Goal: Task Accomplishment & Management: Complete application form

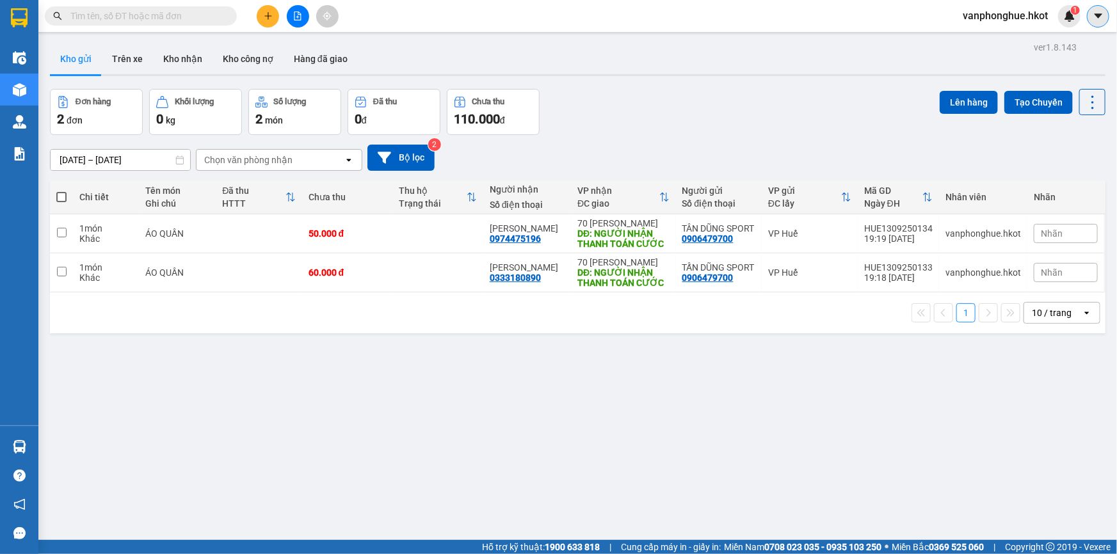
click at [1103, 16] on icon "caret-down" at bounding box center [1099, 16] width 12 height 12
click at [1068, 11] on img at bounding box center [1070, 16] width 12 height 12
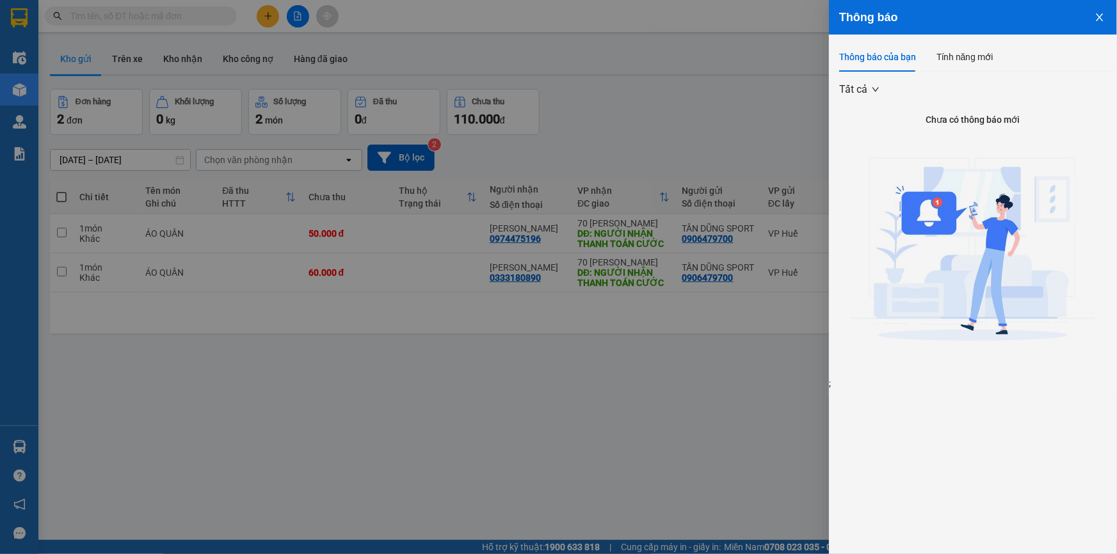
click at [1095, 13] on icon "close" at bounding box center [1100, 17] width 10 height 10
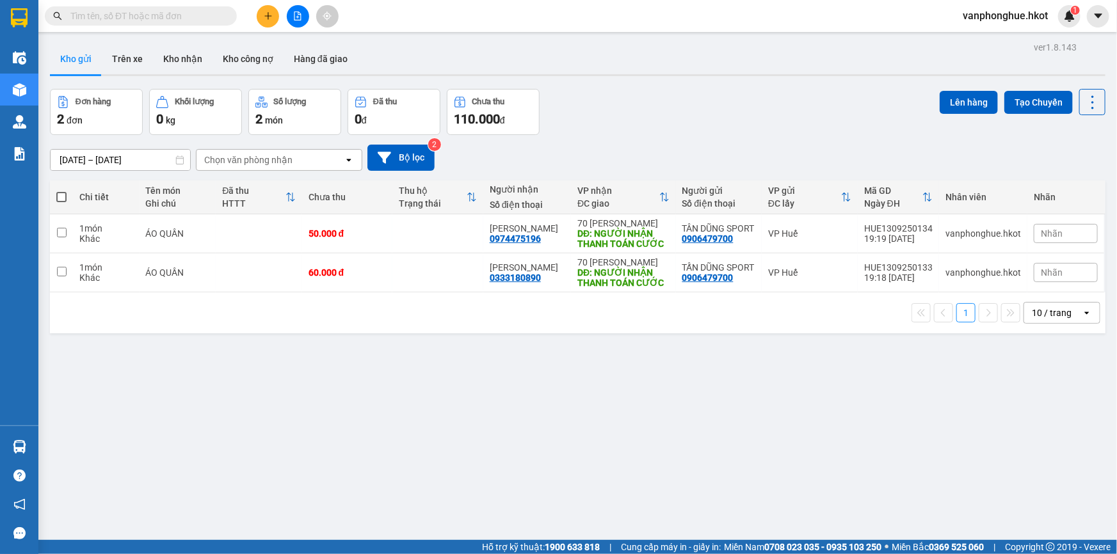
click at [1027, 14] on span "vanphonghue.hkot" at bounding box center [1005, 16] width 106 height 16
click at [995, 42] on span "Đăng xuất" at bounding box center [1011, 40] width 80 height 14
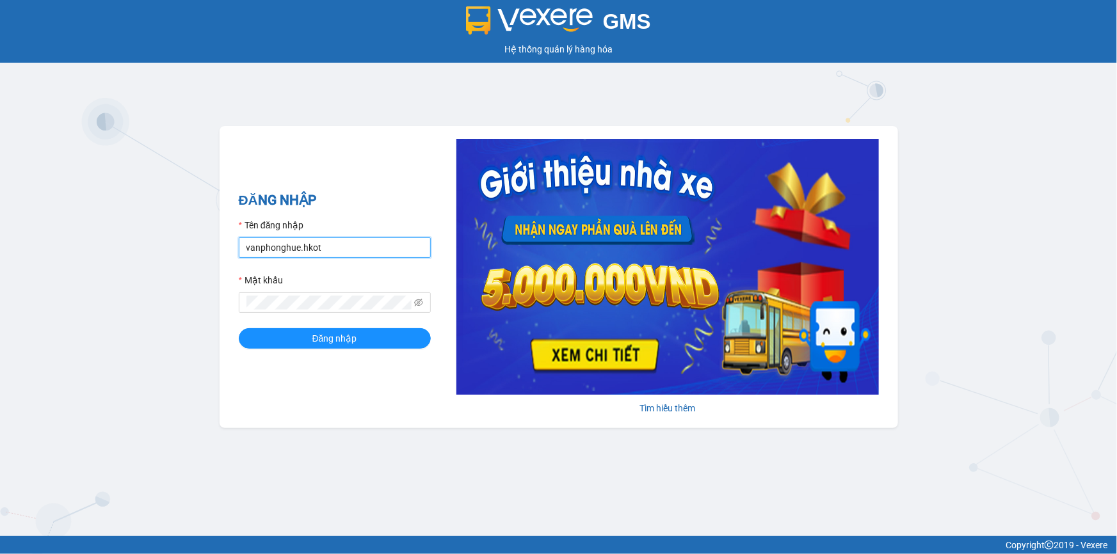
click at [369, 245] on input "vanphonghue.hkot" at bounding box center [335, 247] width 192 height 20
type input "vpqbntbinh.hkot"
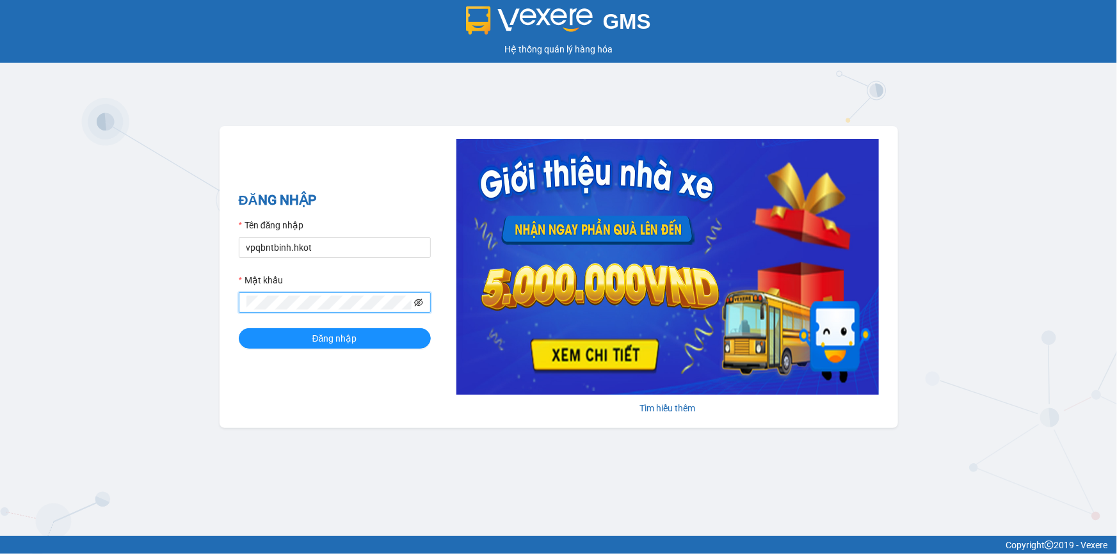
click at [422, 300] on icon "eye-invisible" at bounding box center [418, 302] width 9 height 9
click at [346, 335] on span "Đăng nhập" at bounding box center [334, 339] width 45 height 14
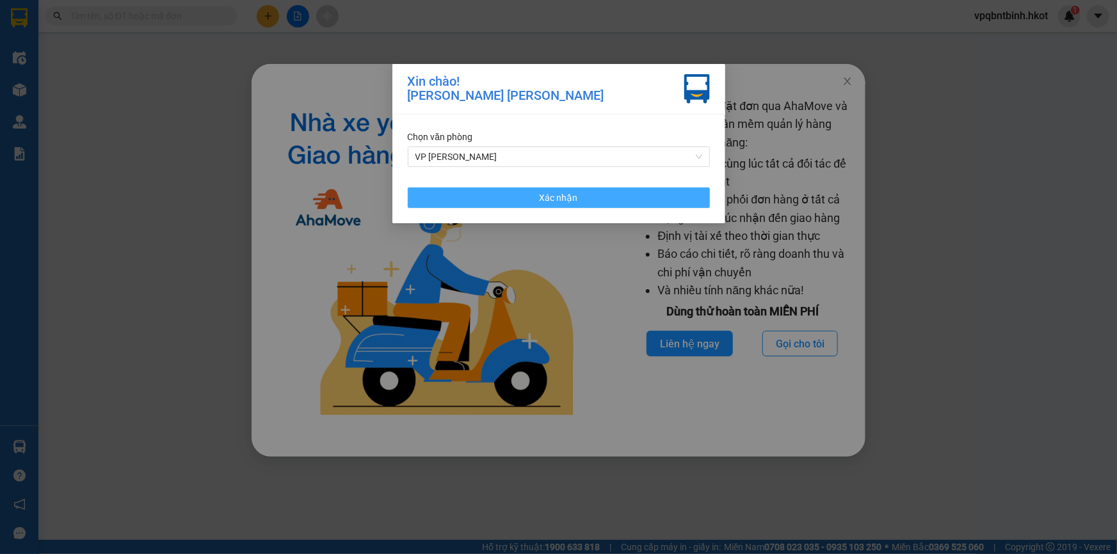
click at [572, 191] on span "Xác nhận" at bounding box center [559, 198] width 38 height 14
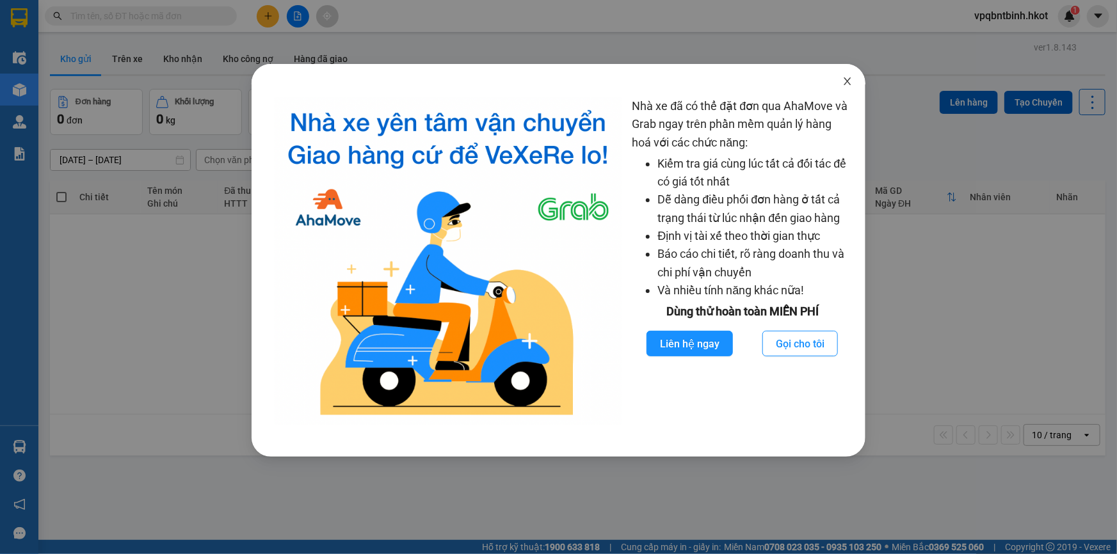
click at [849, 83] on icon "close" at bounding box center [847, 81] width 7 height 8
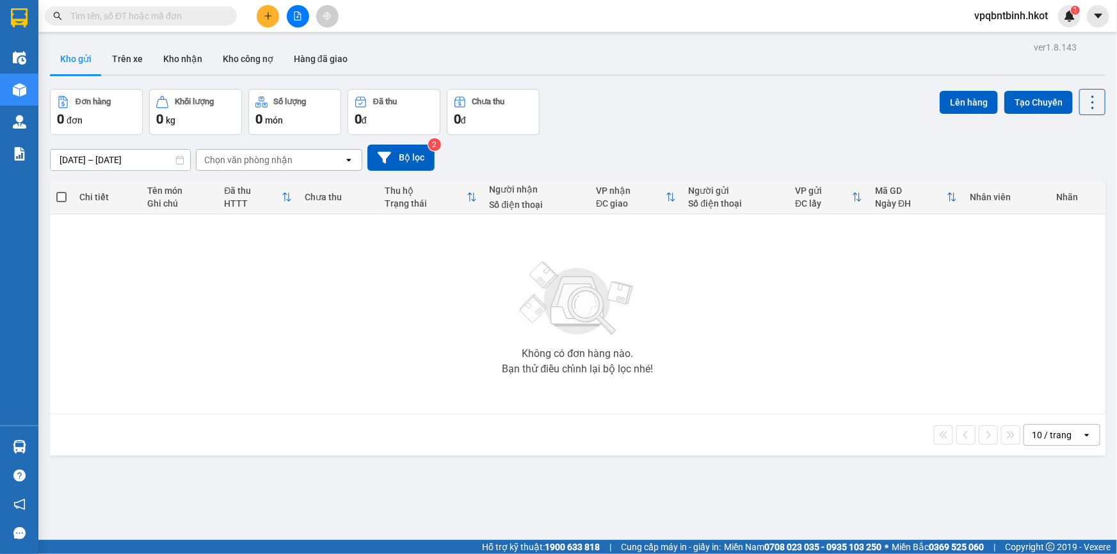
click at [266, 14] on icon "plus" at bounding box center [268, 16] width 9 height 9
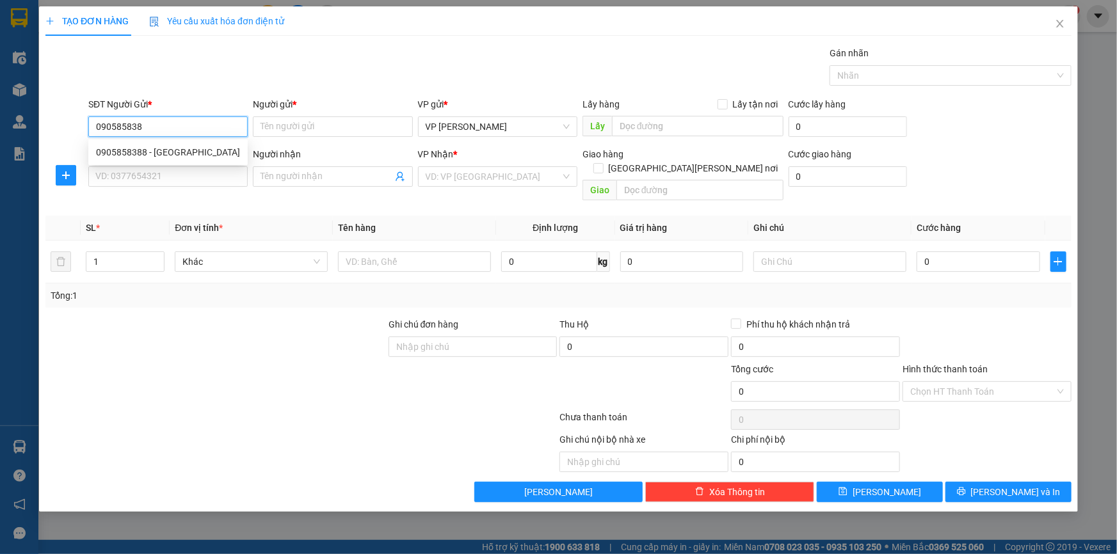
type input "0905858388"
click at [163, 147] on div "0905858388 - Vân" at bounding box center [168, 152] width 144 height 14
type input "Vân"
type input "0905858388"
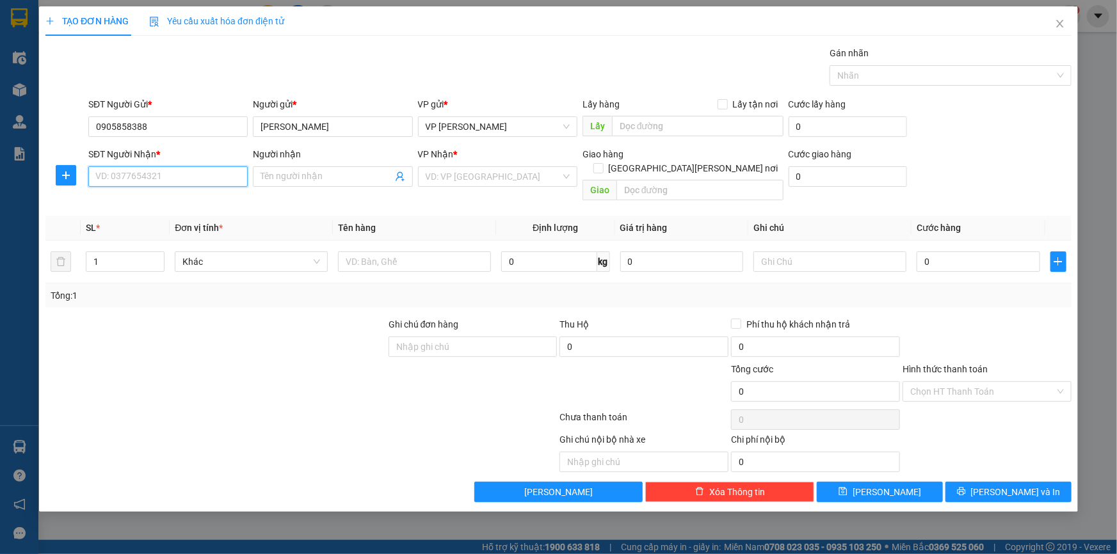
click at [207, 175] on input "SĐT Người Nhận *" at bounding box center [167, 176] width 159 height 20
click at [179, 200] on div "0963664986 - Long" at bounding box center [168, 202] width 144 height 14
type input "0963664986"
type input "Long"
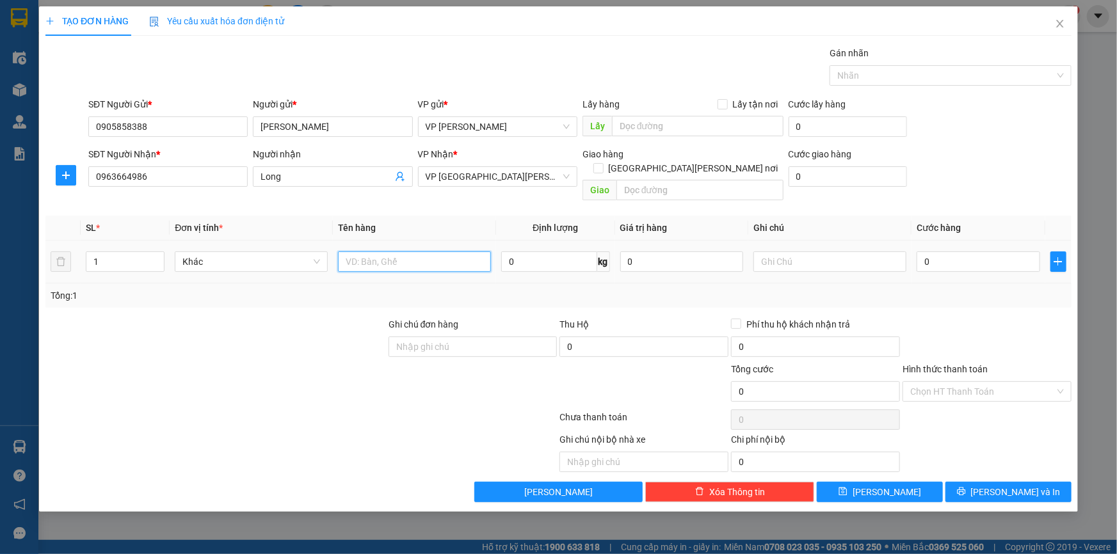
click at [438, 252] on input "text" at bounding box center [414, 262] width 153 height 20
click at [108, 252] on input "1" at bounding box center [124, 261] width 77 height 19
click at [158, 255] on span "up" at bounding box center [158, 259] width 8 height 8
type input "2"
click at [371, 252] on input "text" at bounding box center [414, 262] width 153 height 20
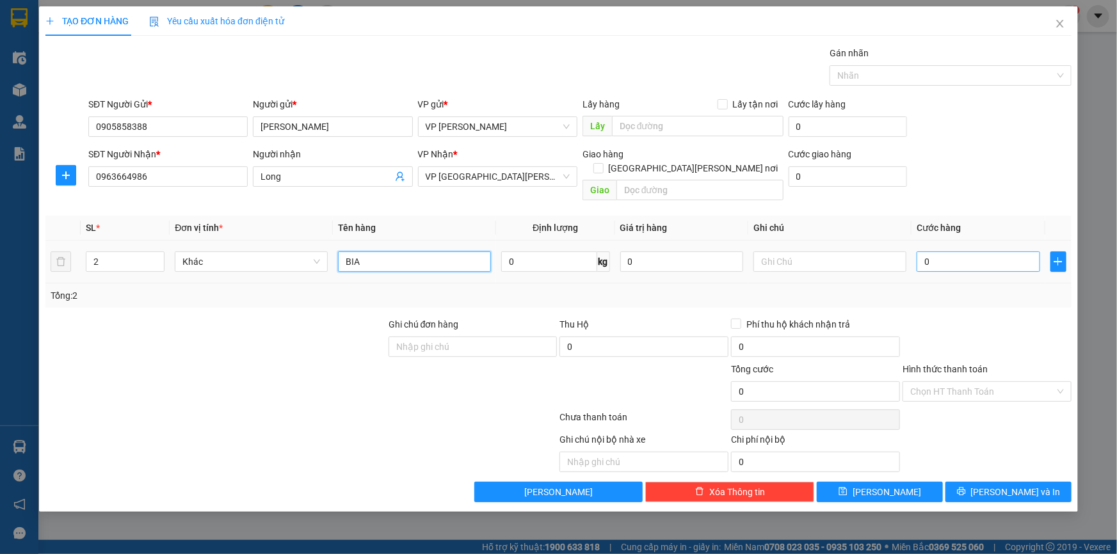
type input "BIA"
click at [960, 252] on input "0" at bounding box center [979, 262] width 124 height 20
type input "01"
type input "1"
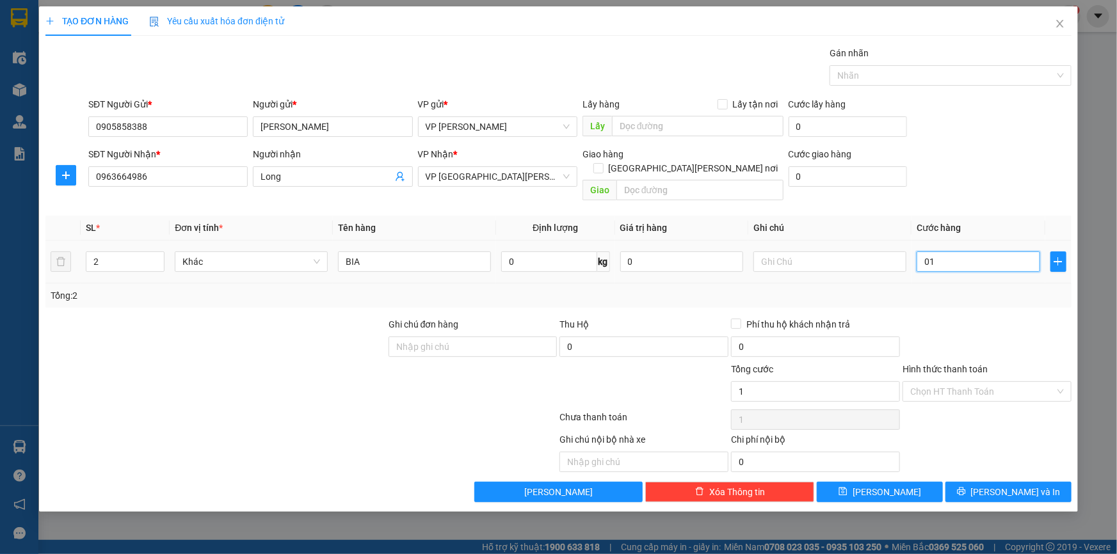
type input "015"
type input "15"
type input "0.150"
type input "150"
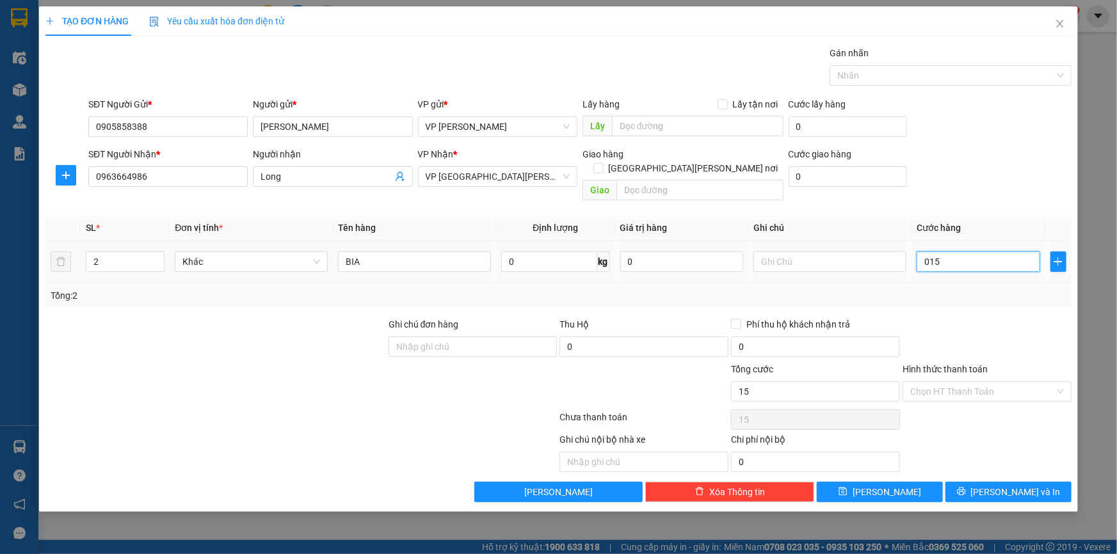
type input "150"
type input "01.500"
type input "1.500"
type input "015.000"
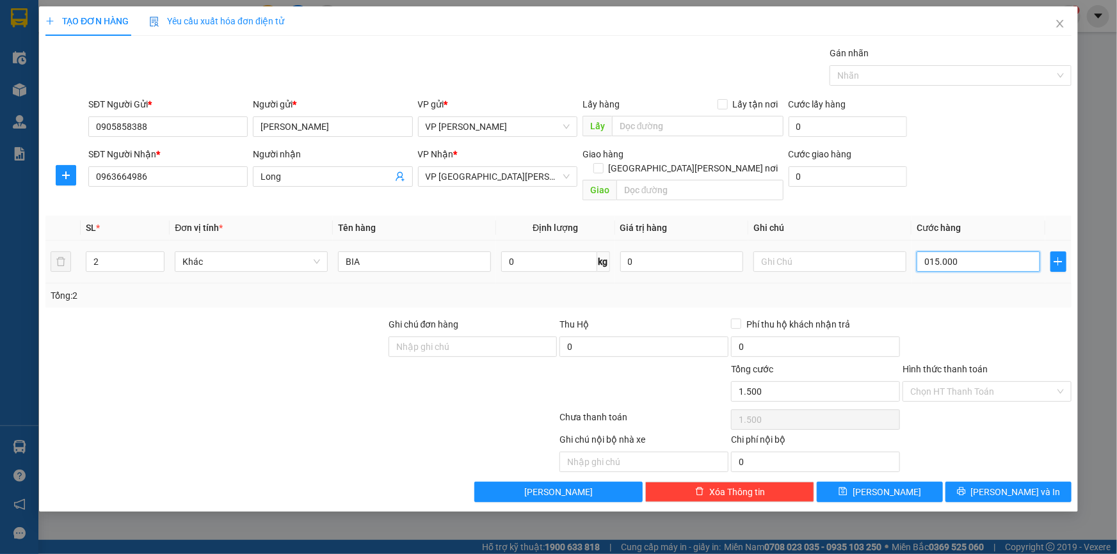
type input "15.000"
type input "0.150.000"
type input "150.000"
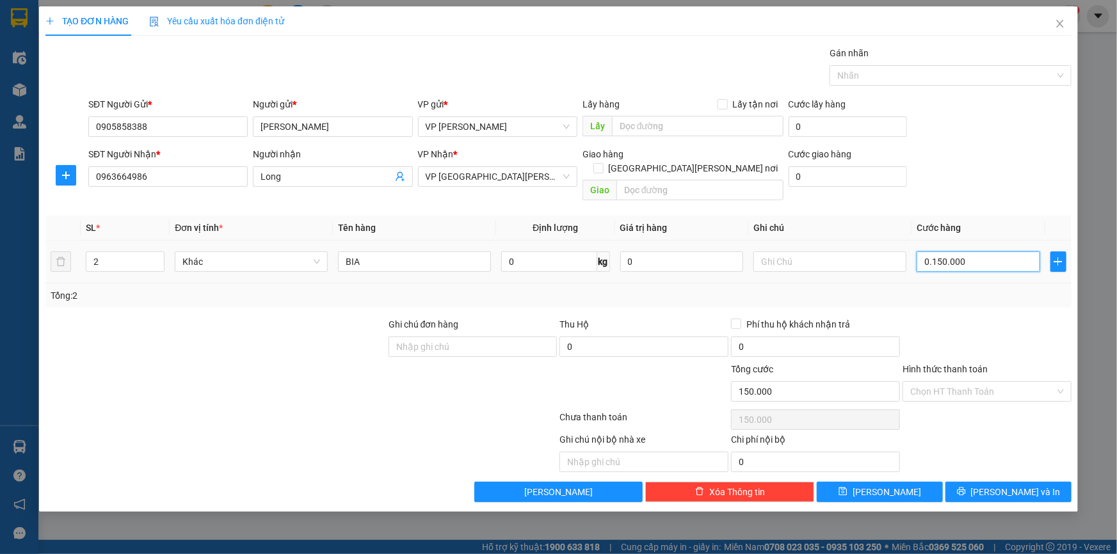
drag, startPoint x: 933, startPoint y: 246, endPoint x: 921, endPoint y: 252, distance: 12.9
click at [921, 252] on input "0.150.000" at bounding box center [979, 262] width 124 height 20
type input "150.000"
drag, startPoint x: 1018, startPoint y: 378, endPoint x: 990, endPoint y: 387, distance: 29.6
click at [1018, 382] on input "Hình thức thanh toán" at bounding box center [982, 391] width 145 height 19
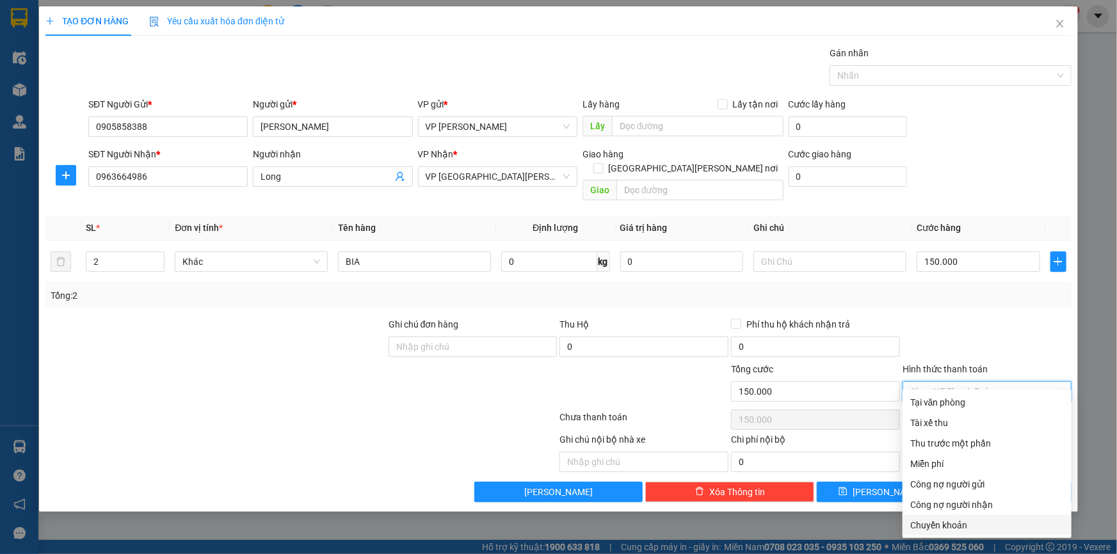
click at [951, 524] on div "Chuyển khoản" at bounding box center [987, 525] width 154 height 14
type input "0"
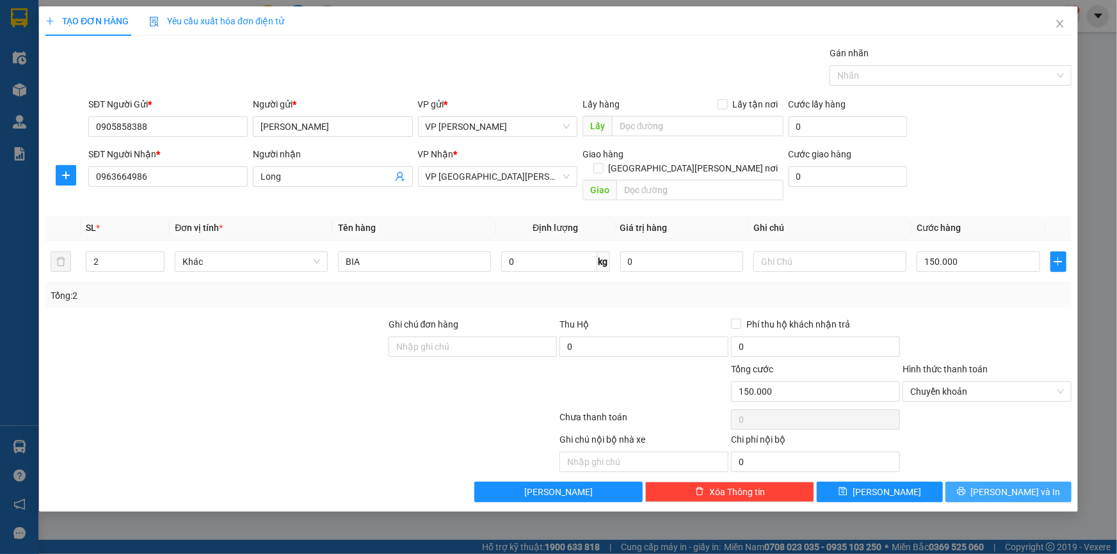
click at [1012, 485] on span "Lưu và In" at bounding box center [1016, 492] width 90 height 14
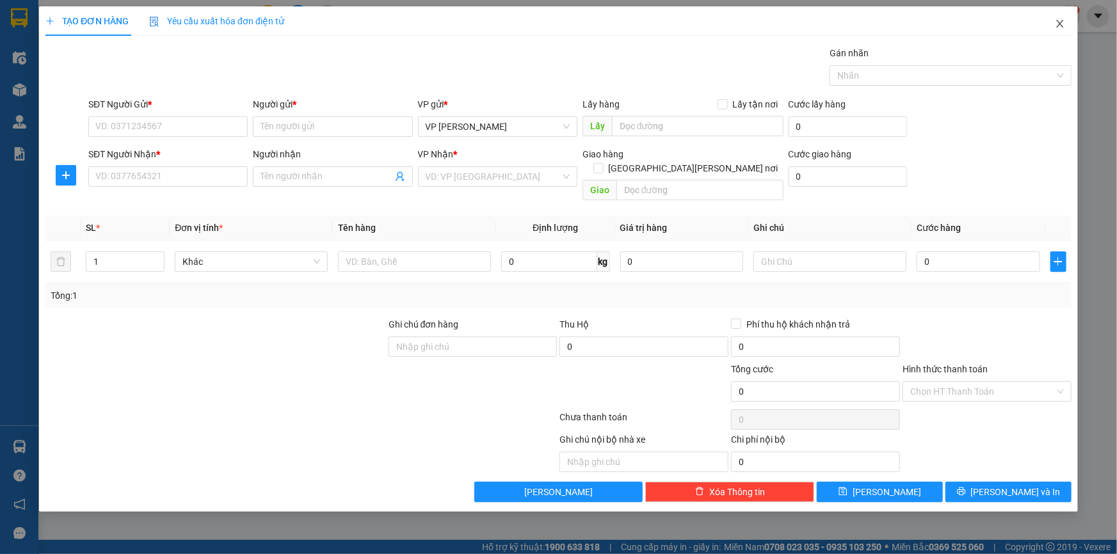
click at [1059, 17] on span "Close" at bounding box center [1060, 24] width 36 height 36
